Goal: Task Accomplishment & Management: Manage account settings

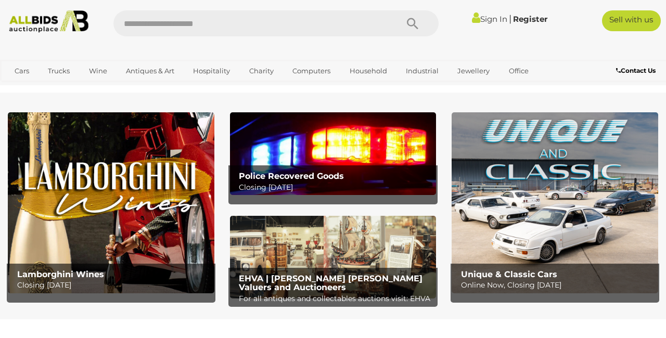
click at [489, 17] on link "Sign In" at bounding box center [489, 19] width 35 height 10
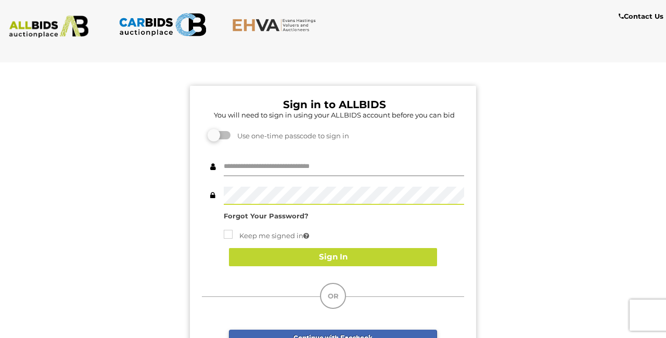
type input "********"
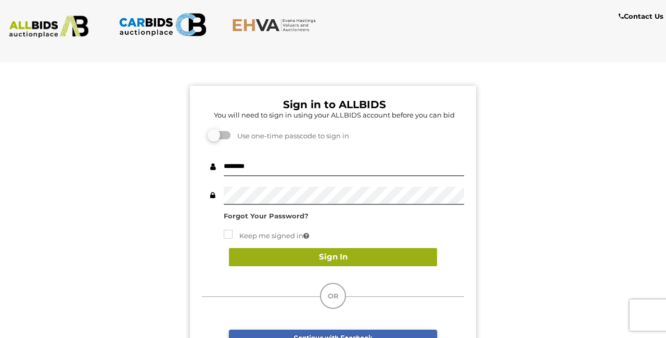
click at [382, 256] on button "Sign In" at bounding box center [333, 257] width 208 height 18
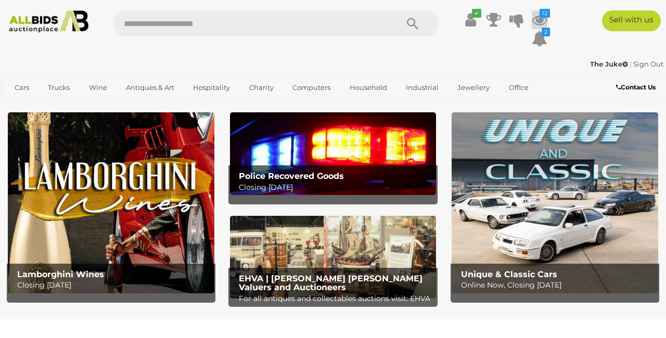
click at [541, 21] on icon at bounding box center [540, 19] width 16 height 19
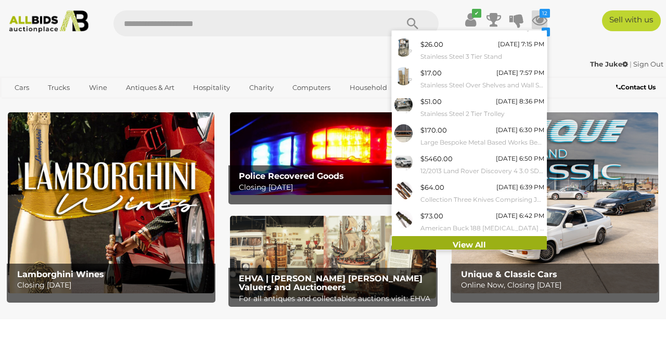
scroll to position [107, 0]
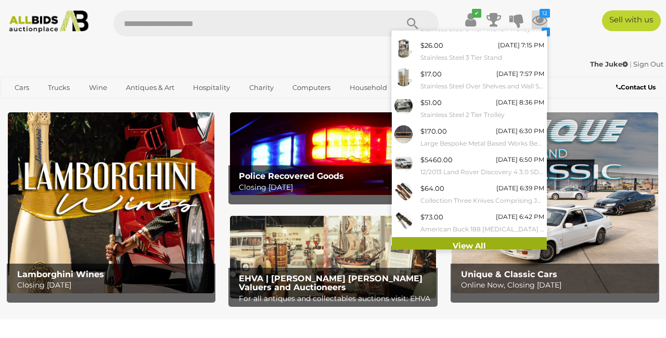
click at [457, 241] on link "View All" at bounding box center [469, 246] width 155 height 18
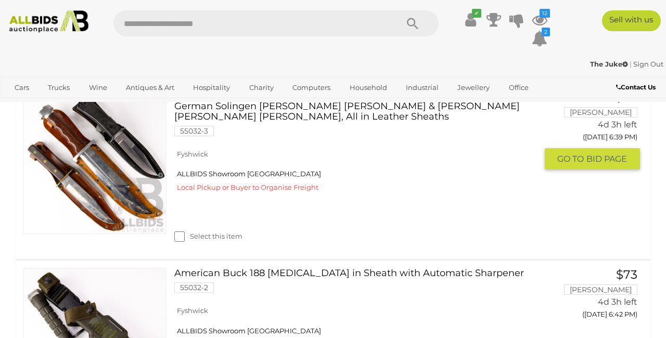
scroll to position [1565, 1]
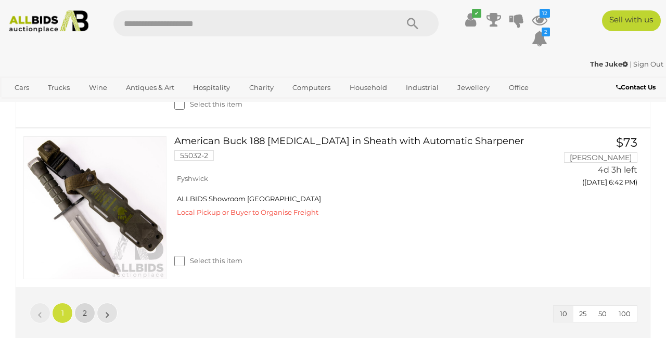
click at [89, 305] on link "2" at bounding box center [84, 313] width 21 height 21
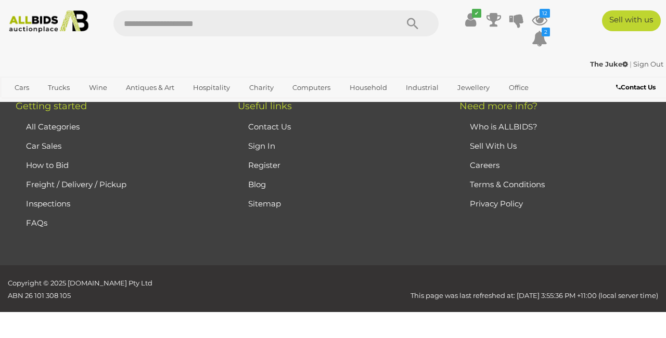
scroll to position [550, 0]
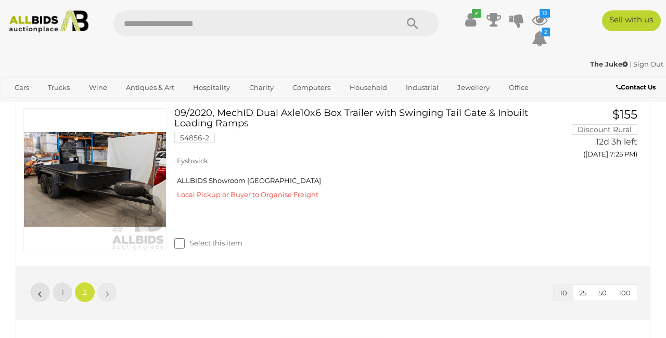
scroll to position [377, 0]
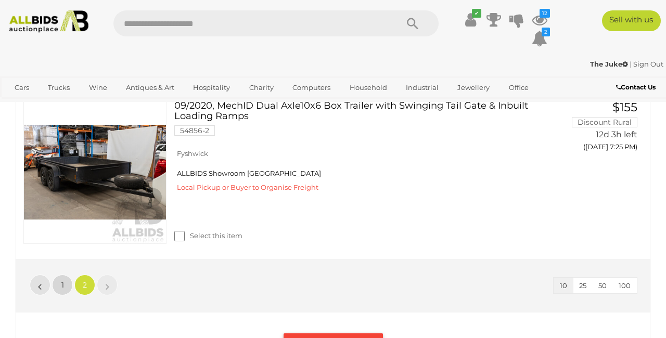
click at [62, 281] on span "1" at bounding box center [62, 285] width 3 height 9
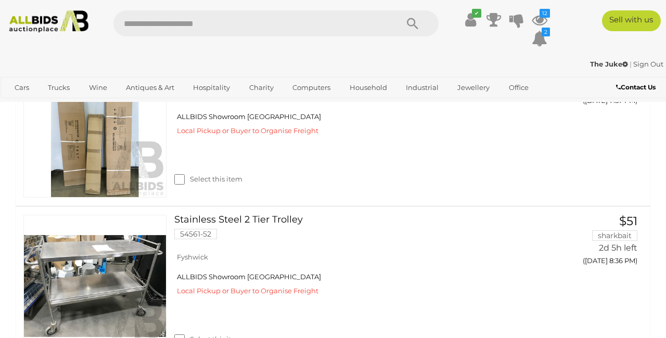
scroll to position [898, 0]
click at [638, 64] on link "Sign Out" at bounding box center [649, 64] width 30 height 8
